Goal: Entertainment & Leisure: Consume media (video, audio)

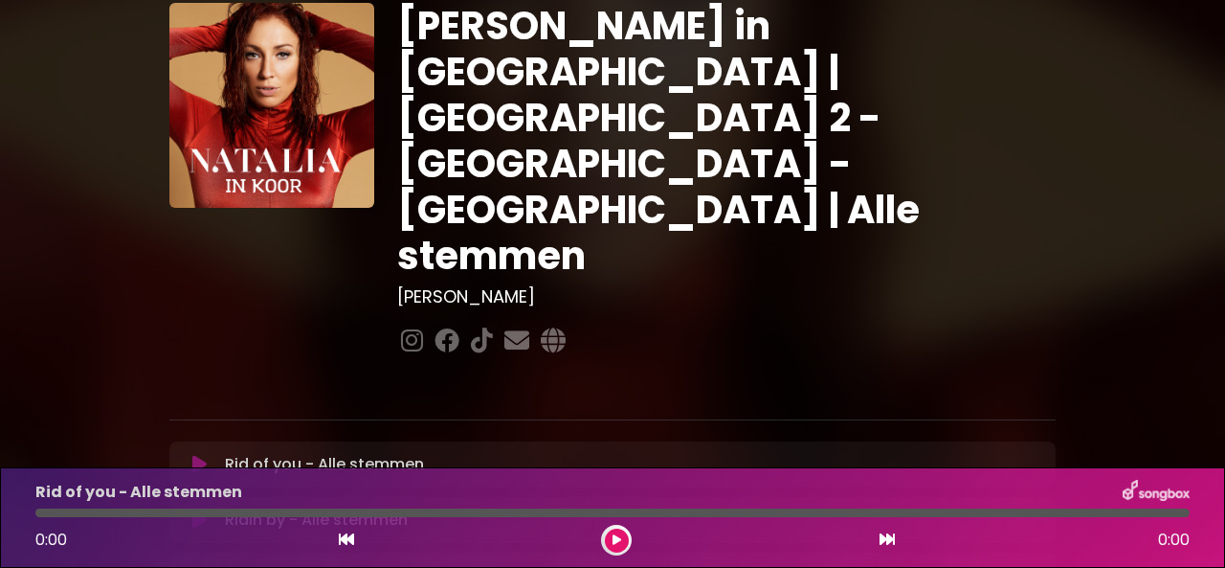
scroll to position [96, 0]
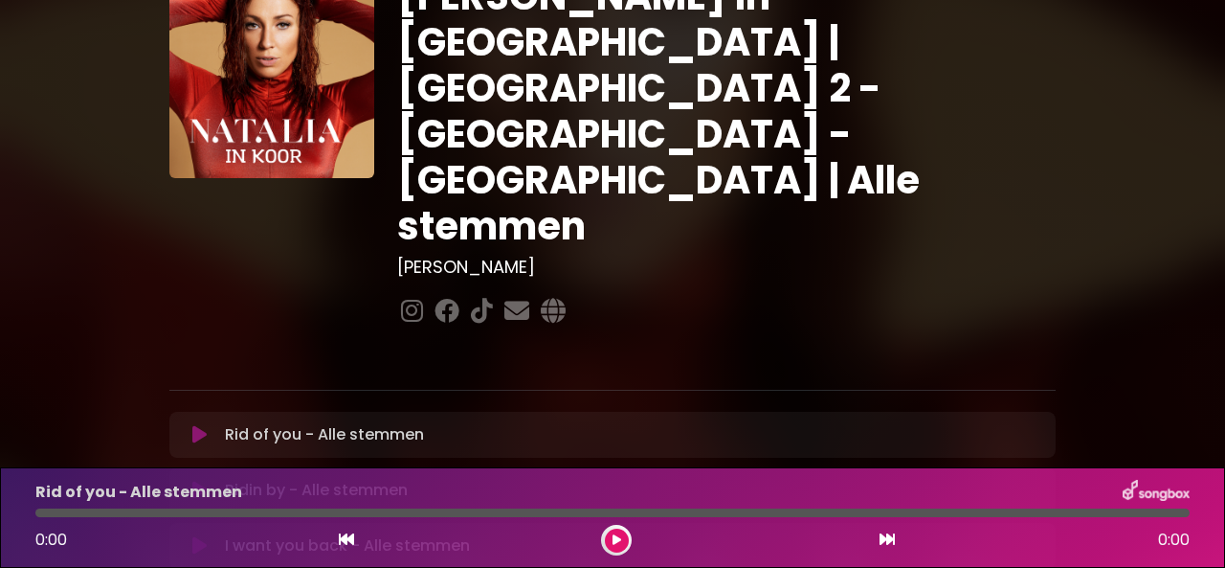
click at [193, 481] on icon at bounding box center [199, 490] width 14 height 19
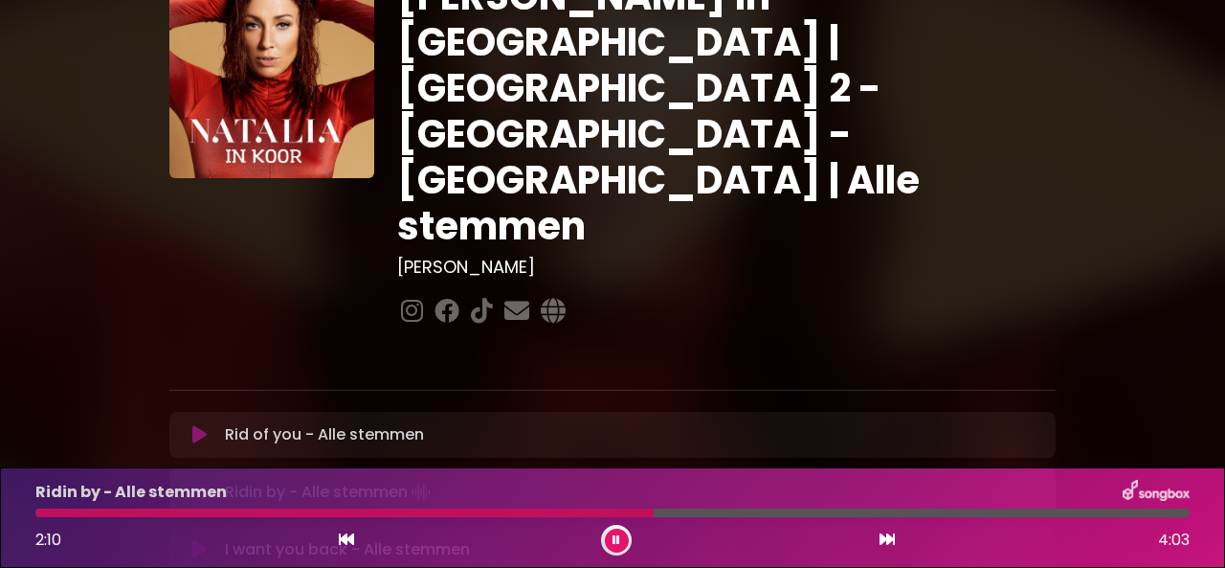
click at [879, 542] on button at bounding box center [887, 539] width 17 height 25
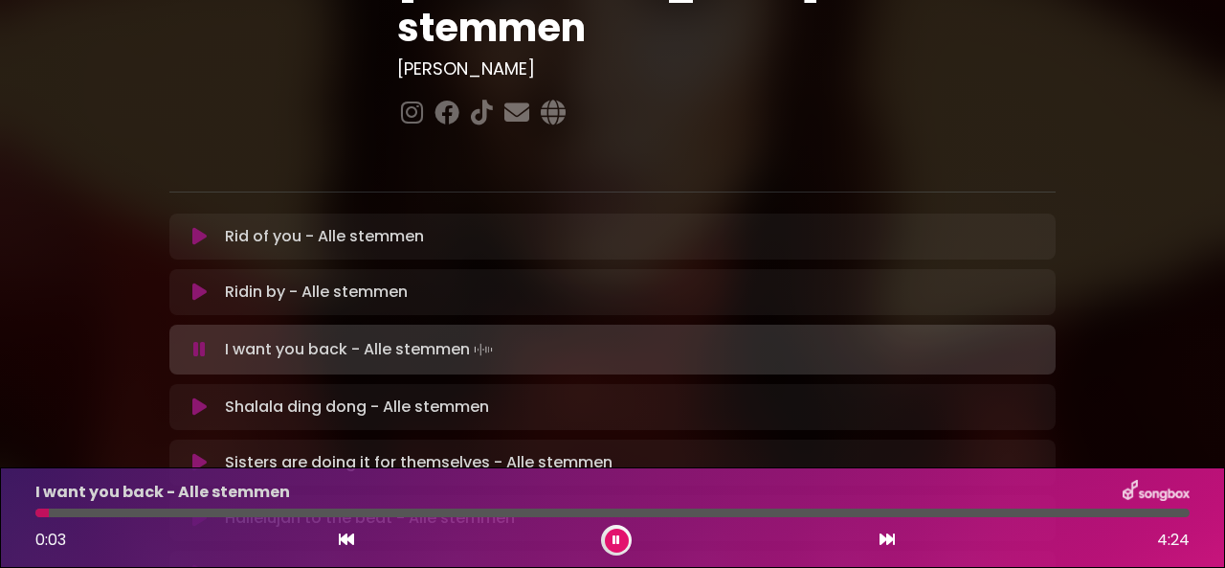
scroll to position [287, 0]
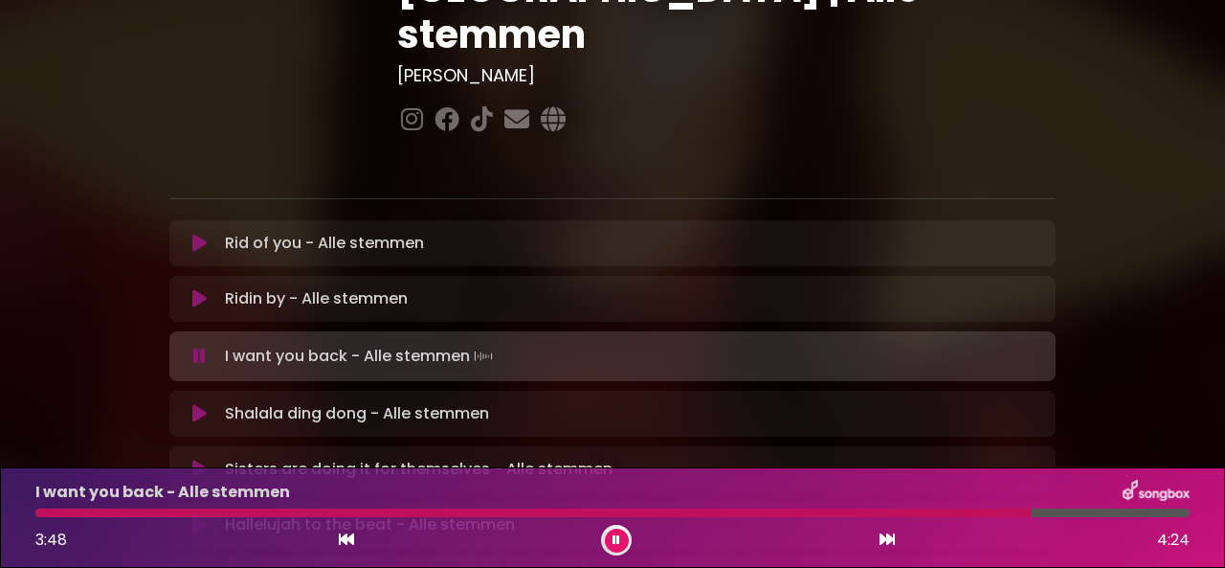
click at [884, 537] on icon at bounding box center [887, 538] width 15 height 15
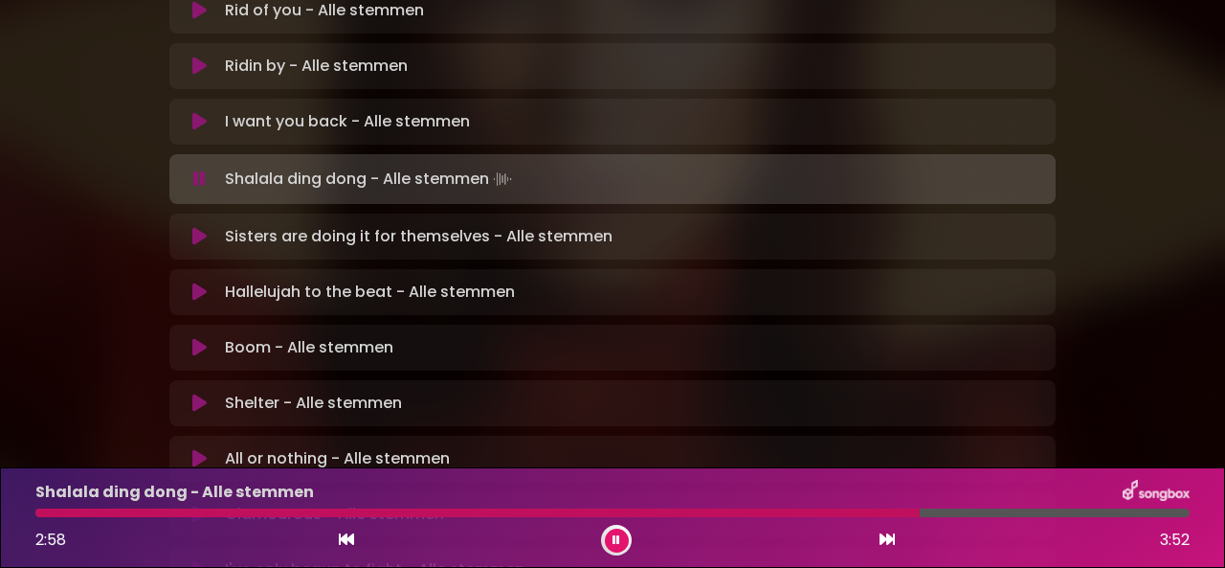
scroll to position [574, 0]
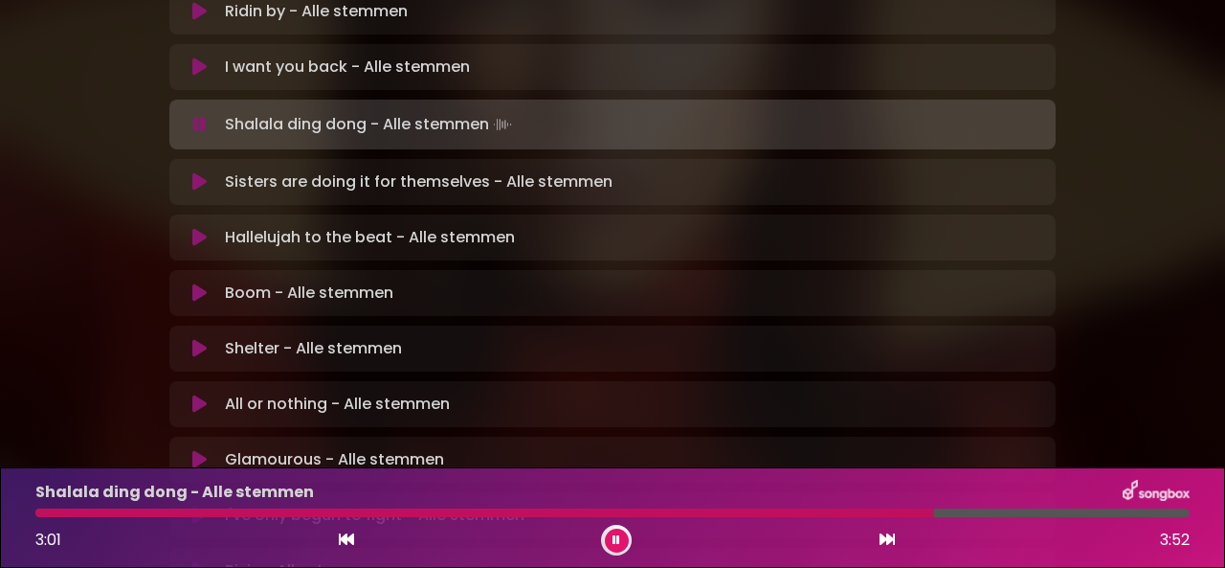
click at [194, 283] on icon at bounding box center [199, 292] width 14 height 19
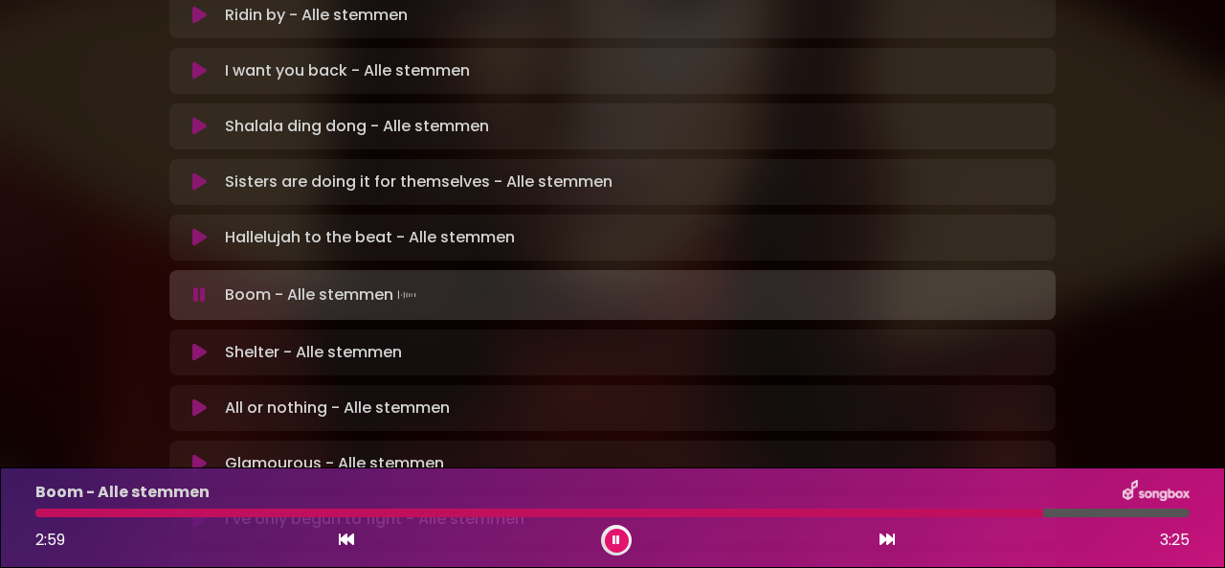
click at [887, 541] on icon at bounding box center [887, 538] width 15 height 15
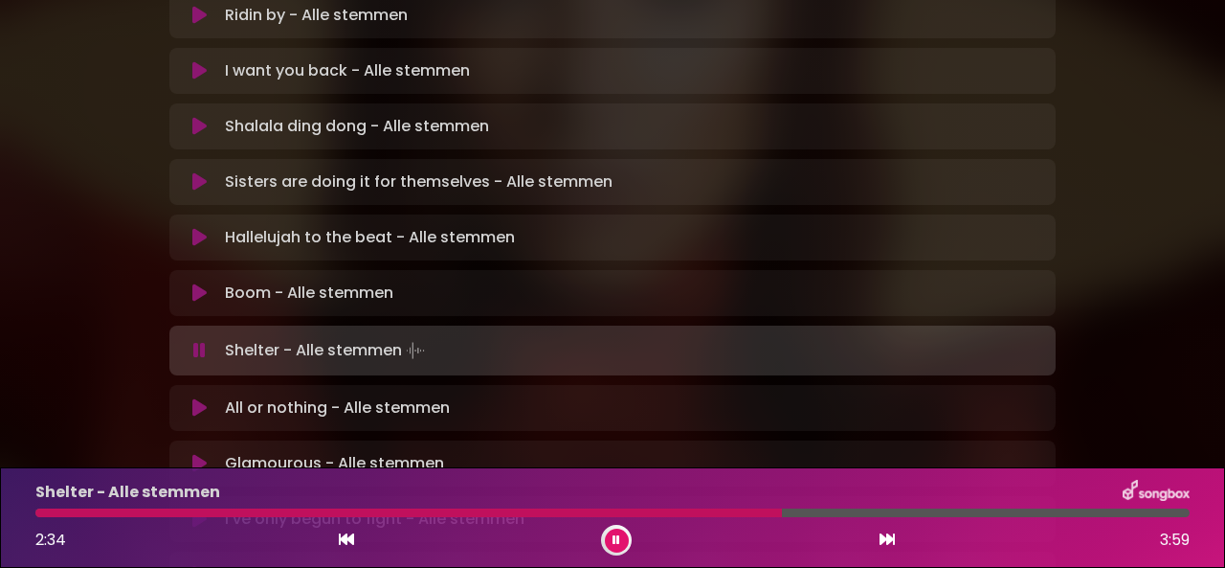
click at [886, 535] on icon at bounding box center [887, 538] width 15 height 15
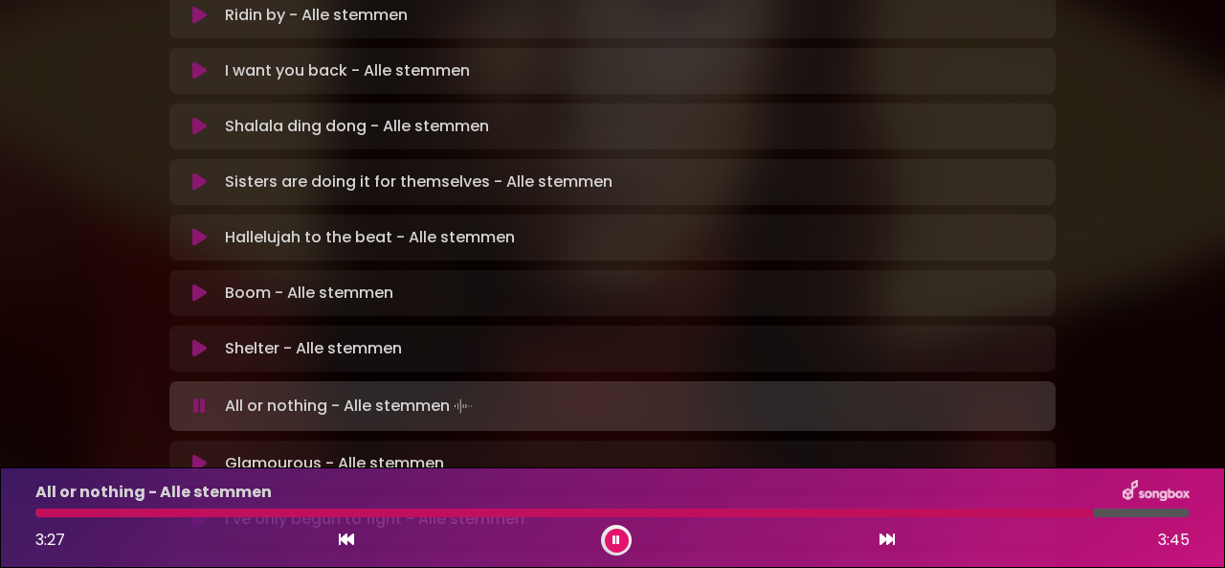
click at [886, 541] on icon at bounding box center [887, 538] width 15 height 15
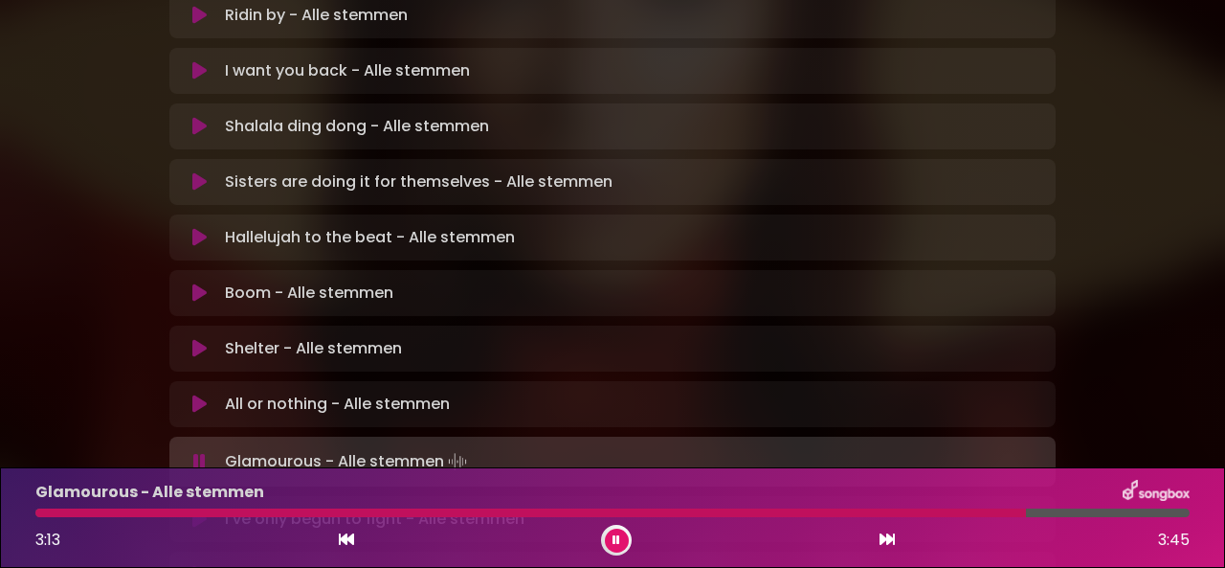
click at [884, 549] on button at bounding box center [887, 539] width 17 height 25
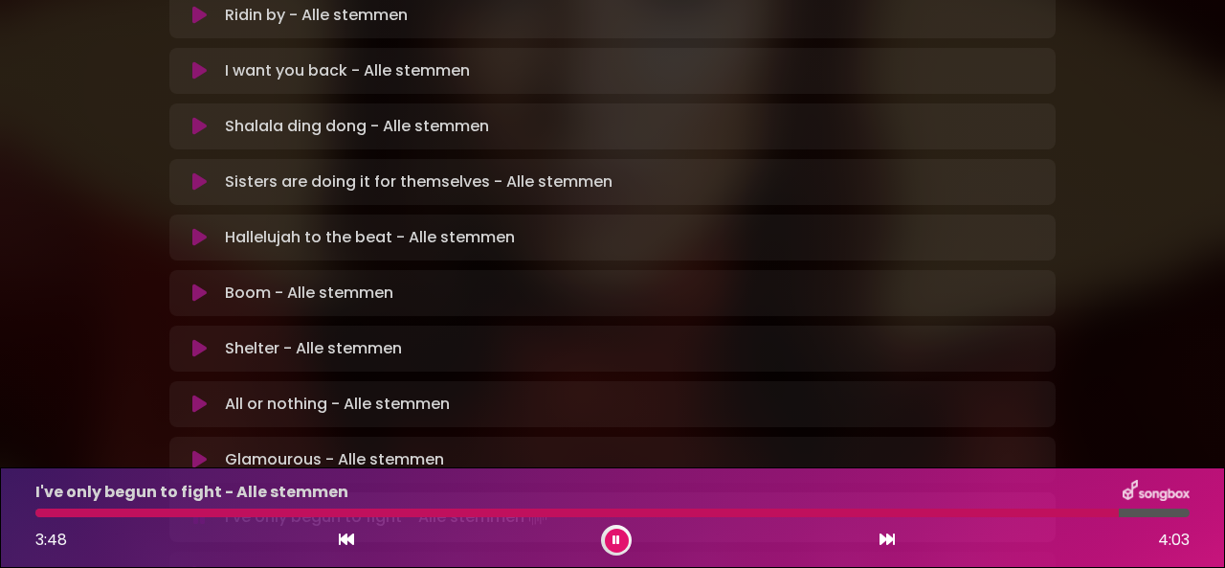
click at [616, 539] on icon at bounding box center [617, 539] width 8 height 11
